Goal: Task Accomplishment & Management: Use online tool/utility

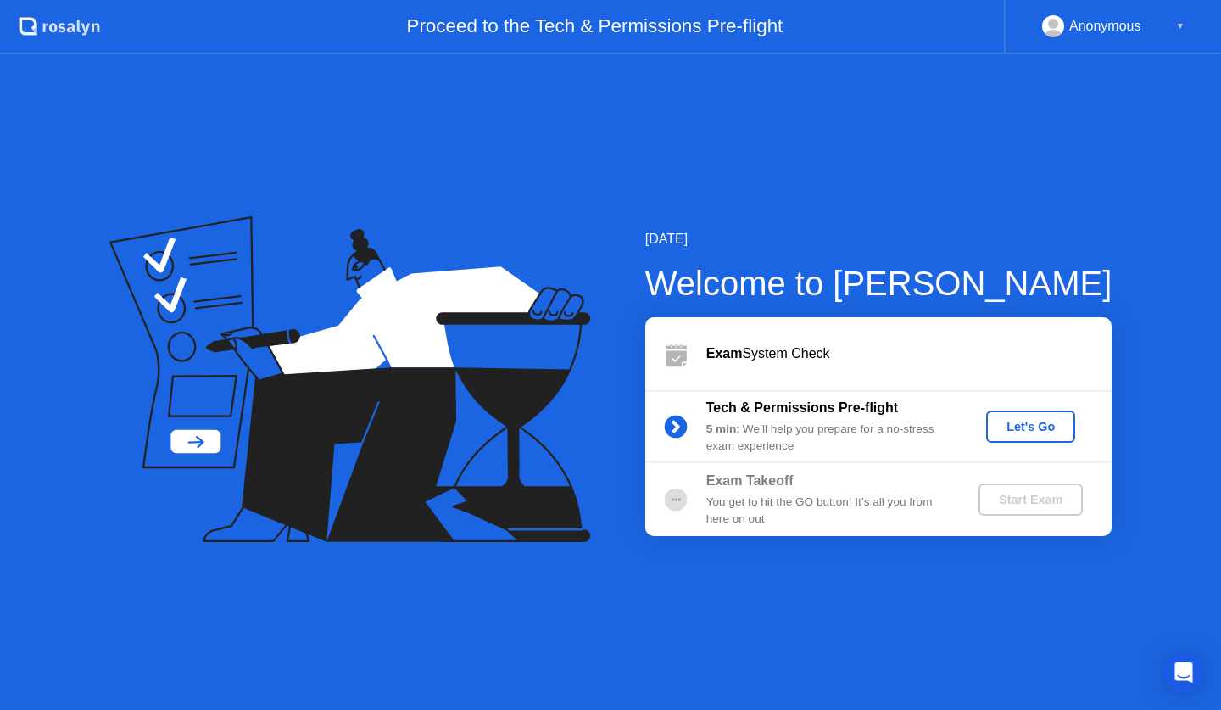
click at [1053, 421] on div "Let's Go" at bounding box center [1030, 427] width 75 height 14
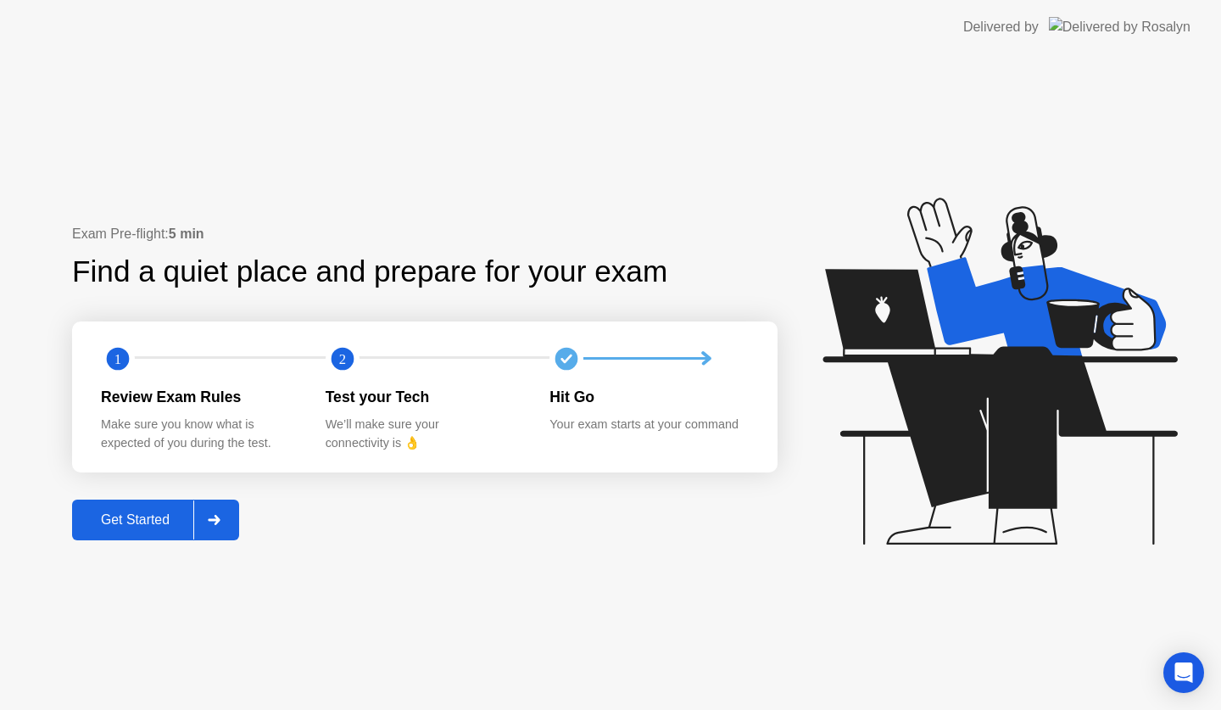
click at [166, 514] on div "Get Started" at bounding box center [135, 519] width 116 height 15
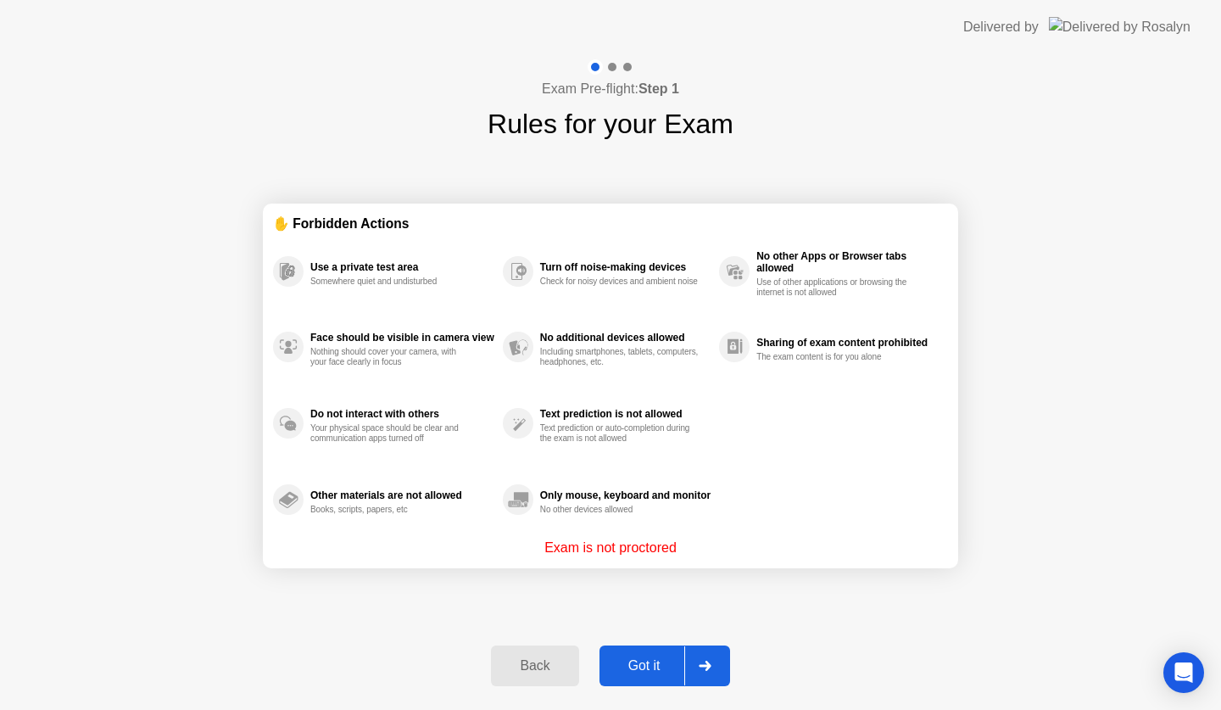
click at [650, 659] on div "Got it" at bounding box center [645, 665] width 80 height 15
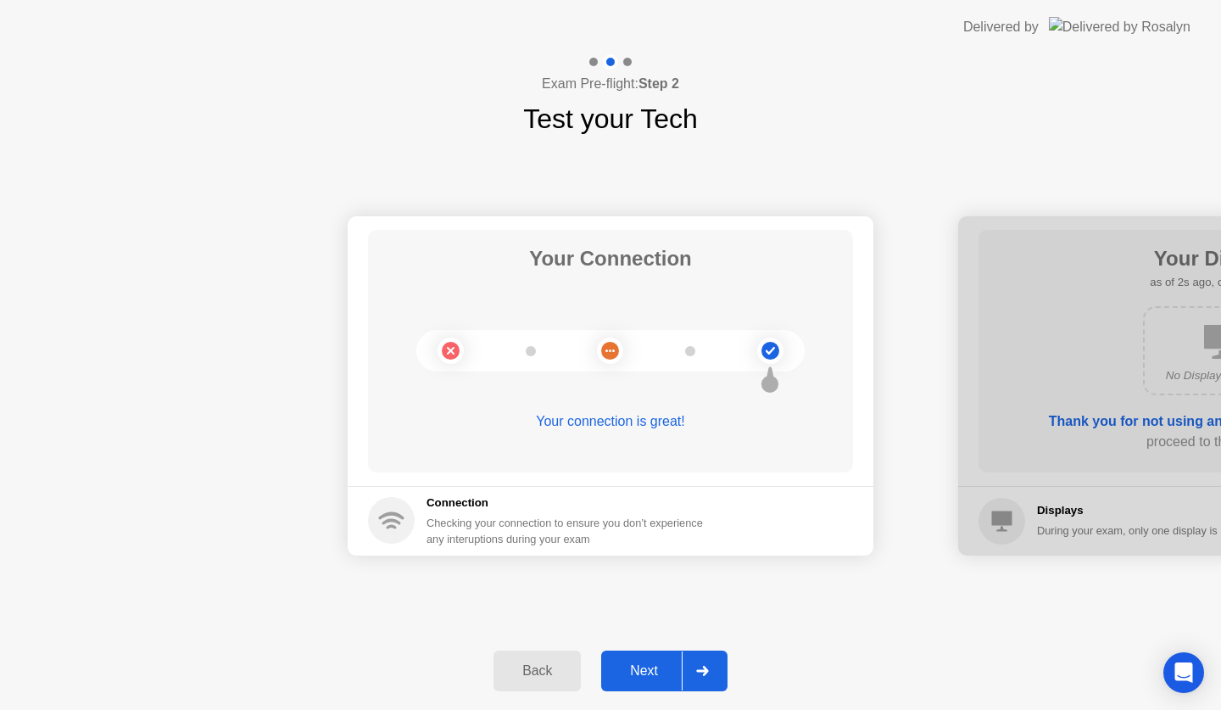
click at [656, 675] on div "Next" at bounding box center [643, 670] width 75 height 15
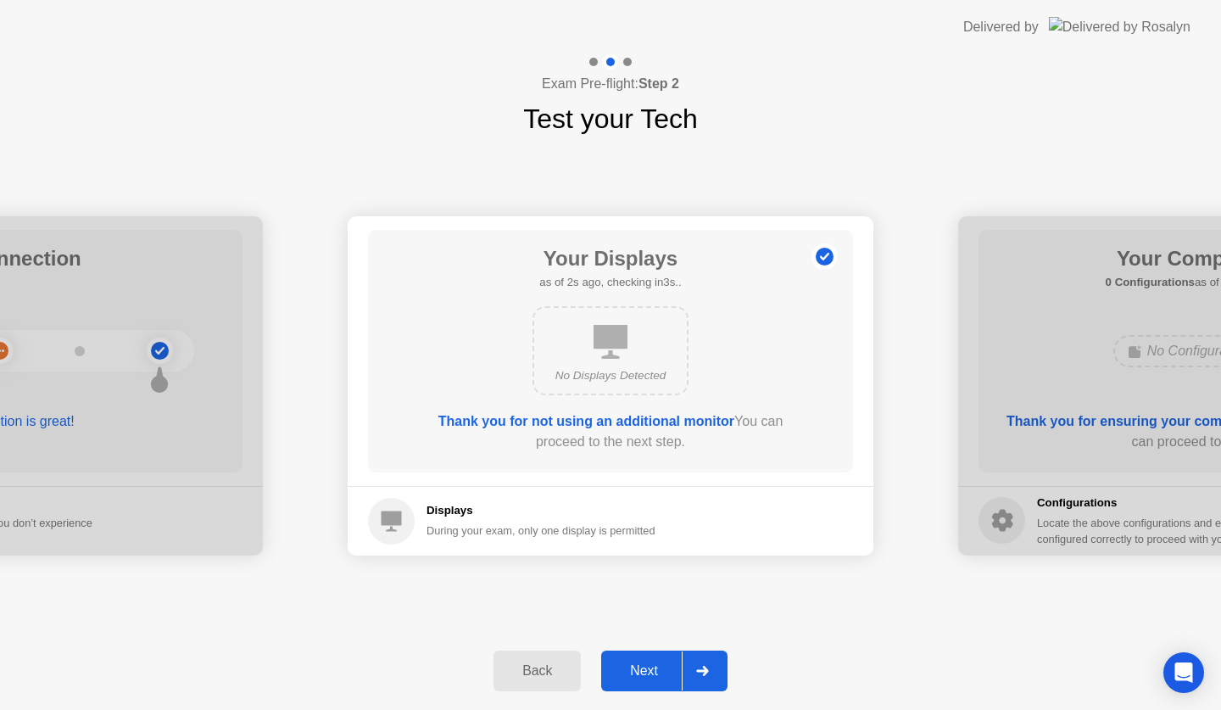
click at [648, 672] on div "Next" at bounding box center [643, 670] width 75 height 15
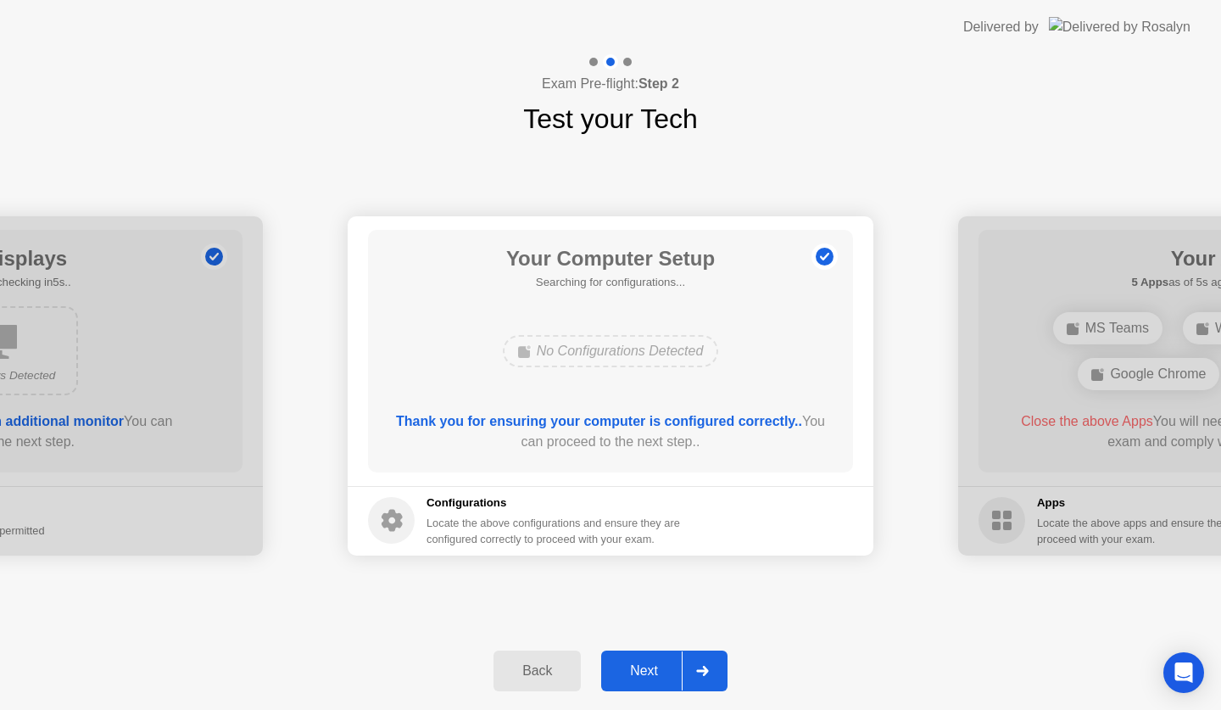
click at [653, 664] on div "Next" at bounding box center [643, 670] width 75 height 15
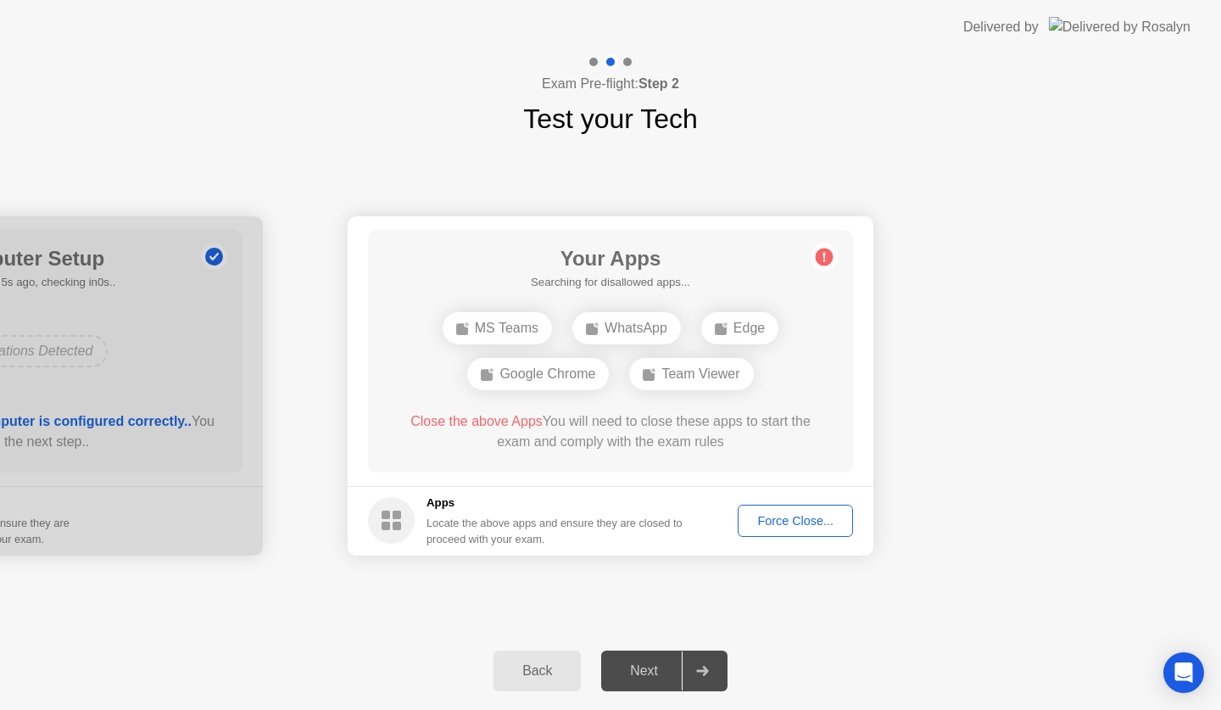
click at [806, 522] on div "Force Close..." at bounding box center [795, 521] width 103 height 14
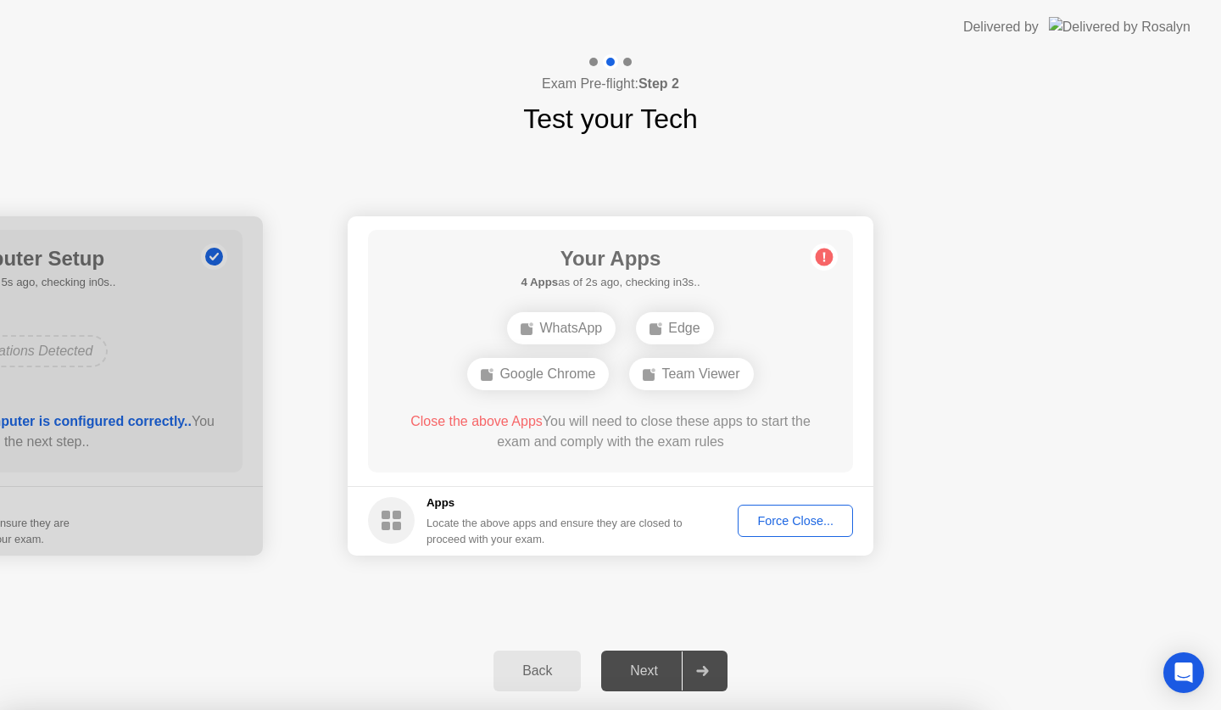
click at [797, 517] on div "Force Close..." at bounding box center [795, 521] width 103 height 14
